Goal: Find specific page/section: Find specific page/section

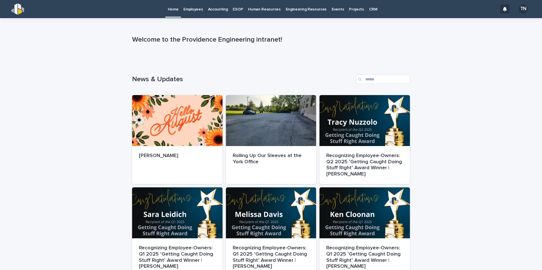
click at [198, 9] on p "Employees" at bounding box center [192, 6] width 19 height 12
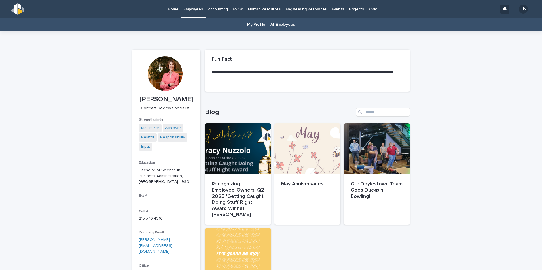
click at [277, 24] on link "All Employees" at bounding box center [282, 24] width 24 height 13
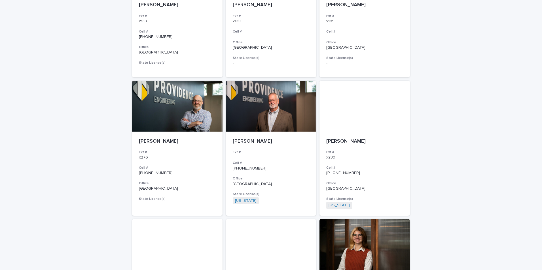
scroll to position [965, 0]
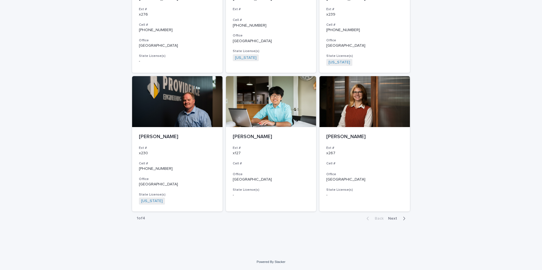
click at [394, 218] on span "Next" at bounding box center [394, 219] width 12 height 4
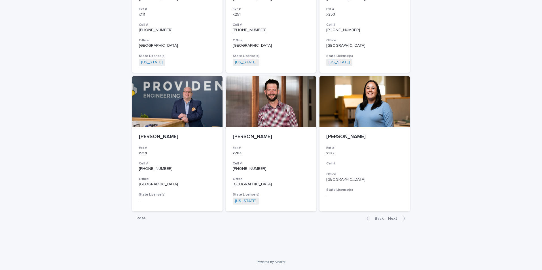
scroll to position [961, 0]
click at [394, 218] on span "Next" at bounding box center [394, 219] width 12 height 4
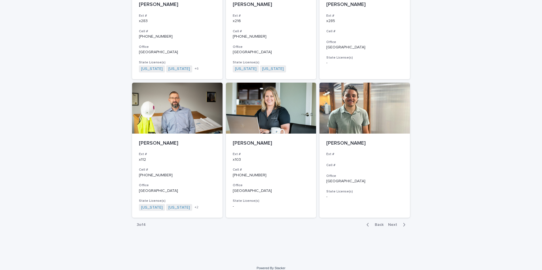
scroll to position [967, 0]
